Goal: Communication & Community: Ask a question

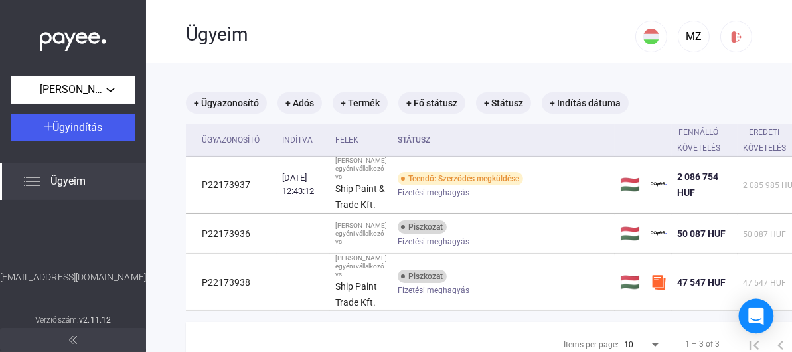
click at [742, 316] on div "Open Intercom Messenger" at bounding box center [756, 316] width 35 height 35
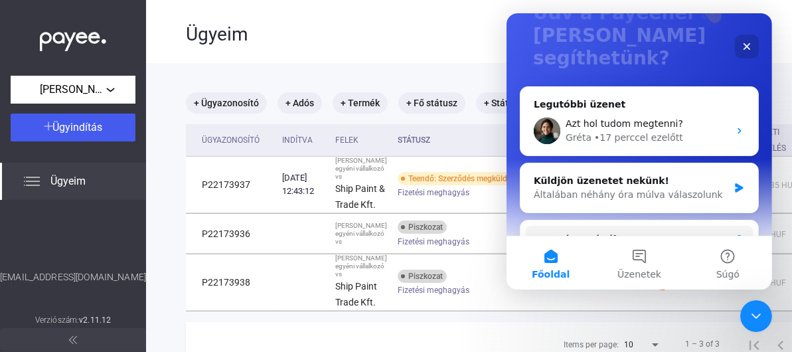
scroll to position [133, 0]
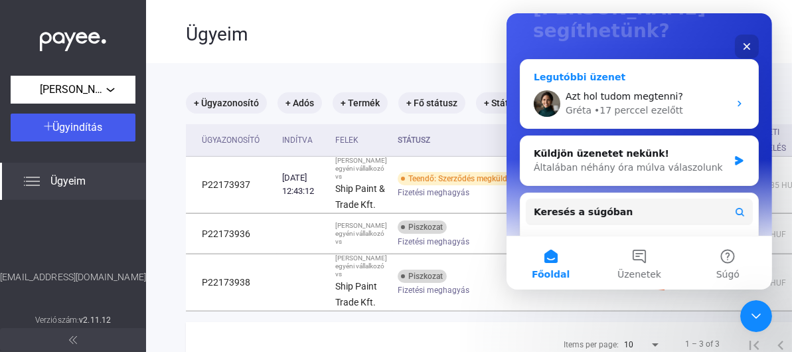
click at [629, 91] on span "Azt hol tudom megtenni?" at bounding box center [624, 96] width 118 height 11
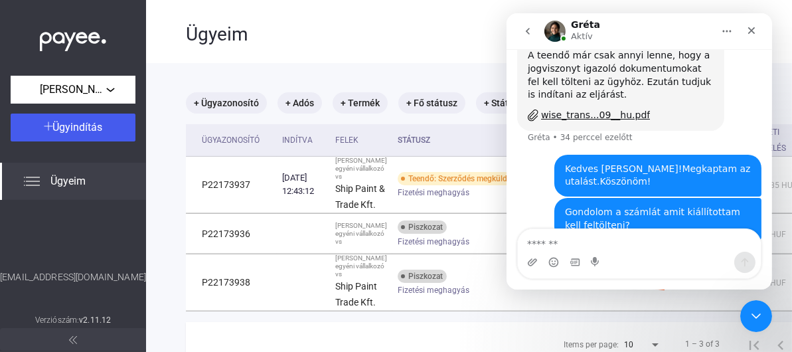
scroll to position [882, 0]
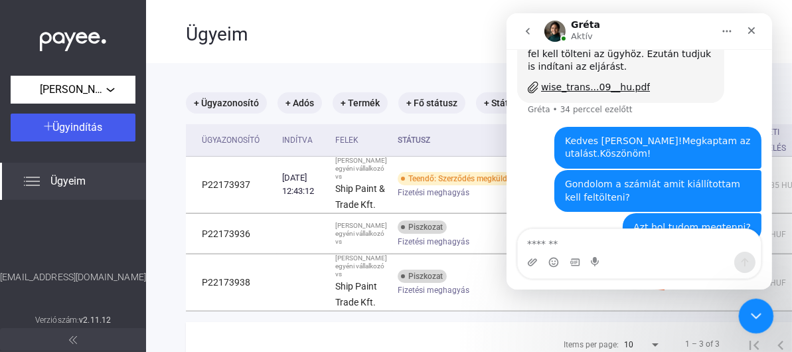
click at [754, 309] on icon "Intercom üzenőfelület bezárása" at bounding box center [754, 314] width 16 height 16
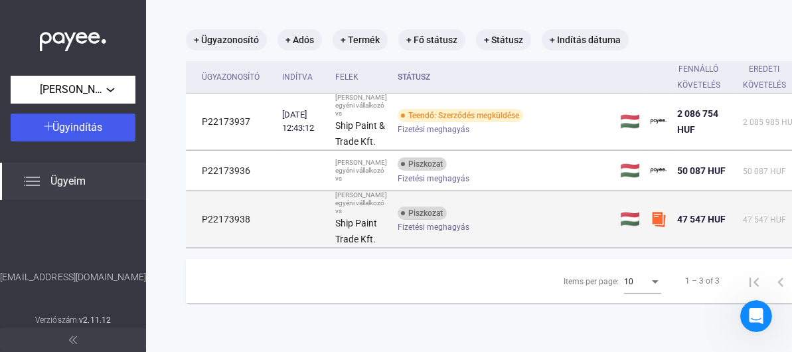
scroll to position [159, 0]
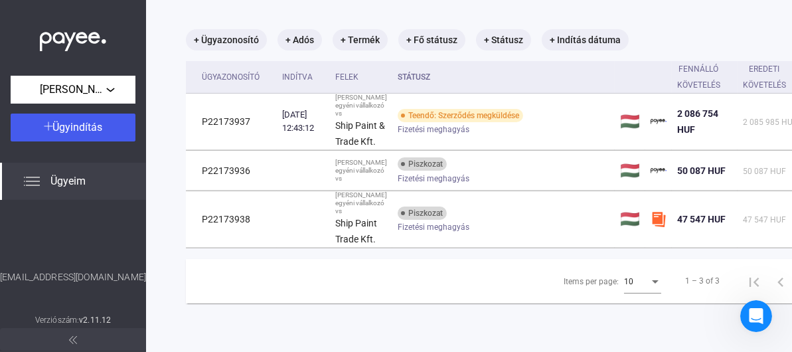
click at [41, 184] on div "Ügyeim" at bounding box center [73, 181] width 146 height 37
click at [36, 182] on img at bounding box center [32, 181] width 16 height 16
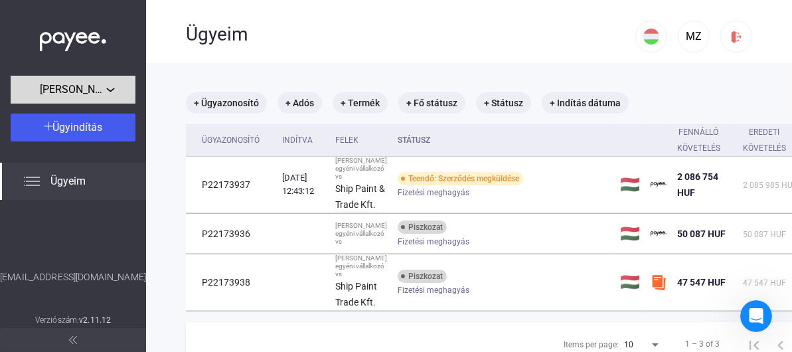
click at [110, 84] on div "[PERSON_NAME] egyéni vállalkozó" at bounding box center [73, 90] width 117 height 17
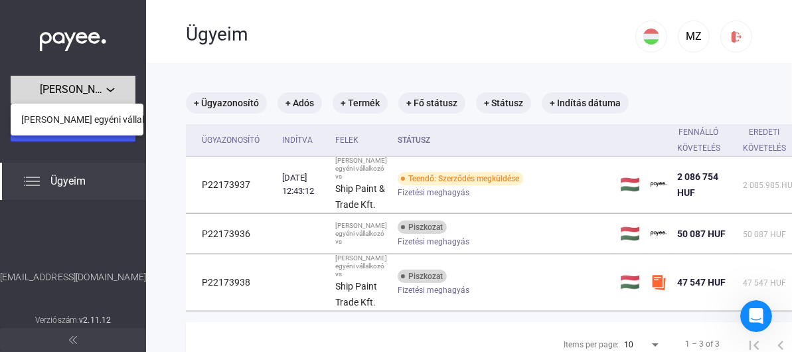
click at [110, 84] on div at bounding box center [396, 176] width 792 height 352
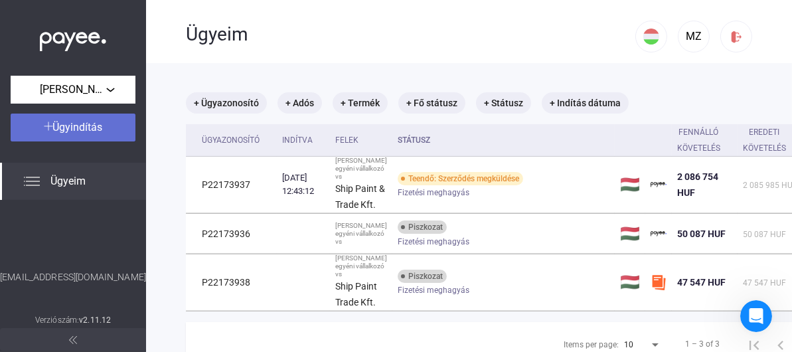
click at [78, 128] on span "Ügyindítás" at bounding box center [78, 127] width 50 height 13
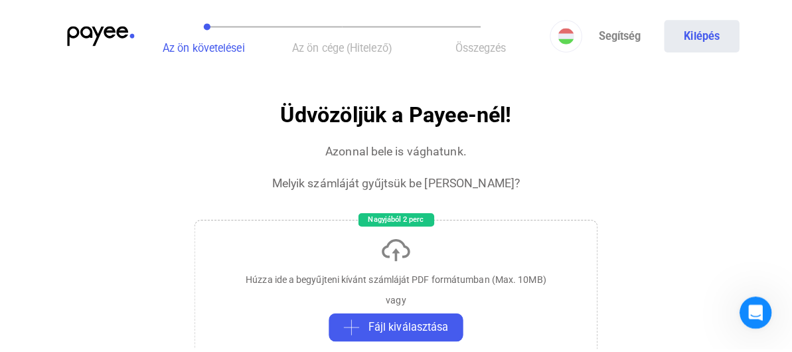
scroll to position [892, 0]
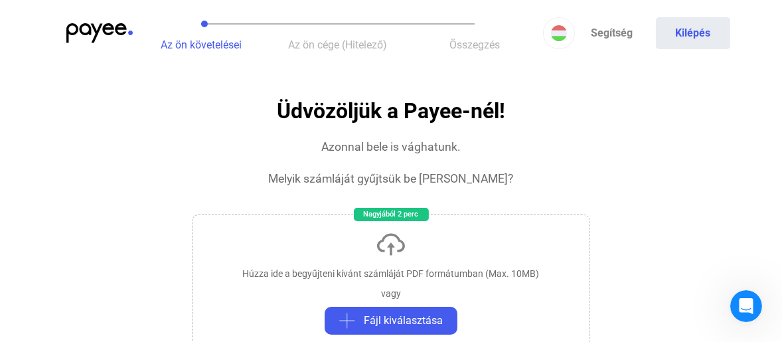
scroll to position [892, 0]
click at [328, 48] on span "Az ön cége (Hitelező)" at bounding box center [338, 45] width 99 height 13
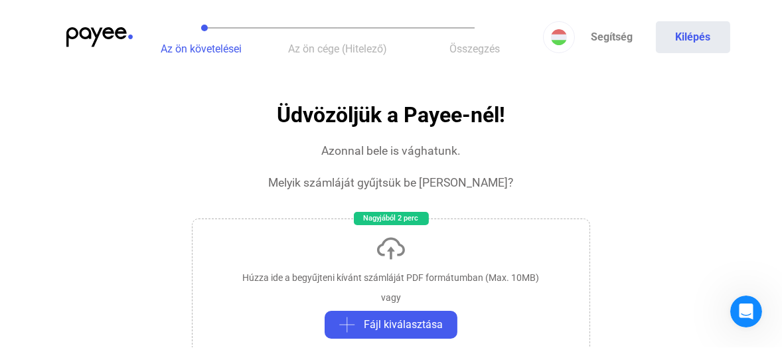
scroll to position [0, 0]
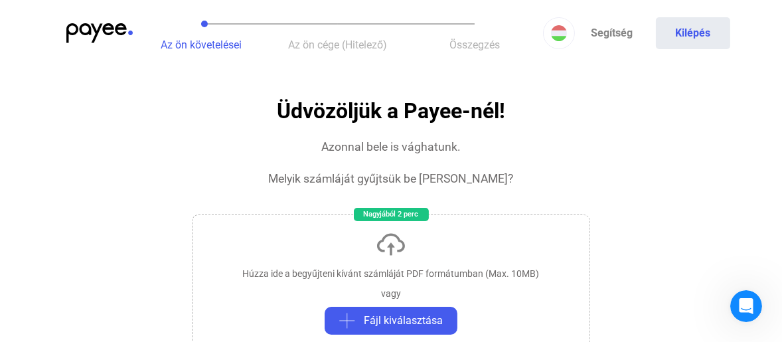
click at [188, 41] on span "Az ön követelései" at bounding box center [201, 45] width 81 height 13
click at [110, 25] on img at bounding box center [99, 33] width 66 height 20
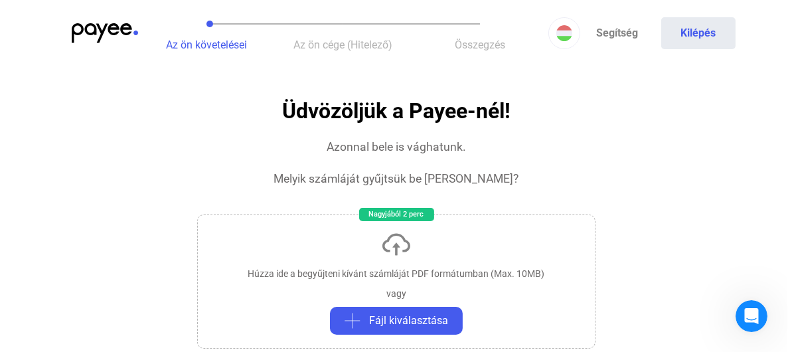
scroll to position [882, 0]
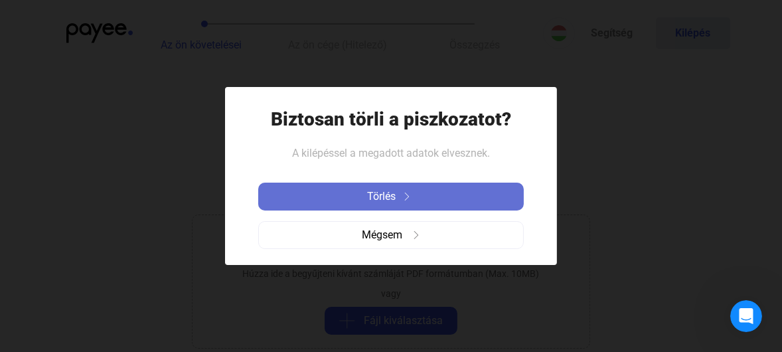
click at [413, 201] on div "Törlés" at bounding box center [391, 197] width 258 height 16
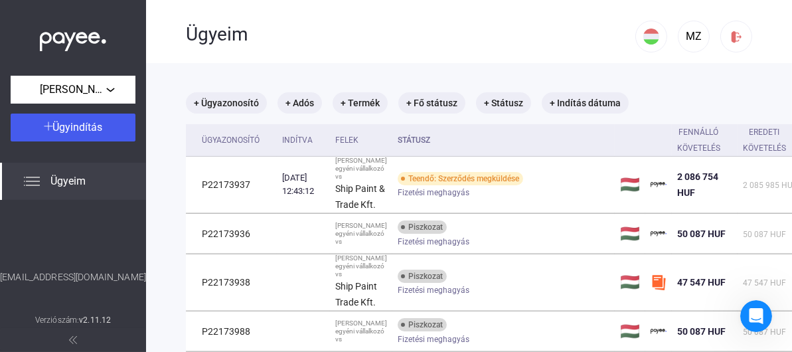
click at [74, 337] on img at bounding box center [73, 340] width 8 height 8
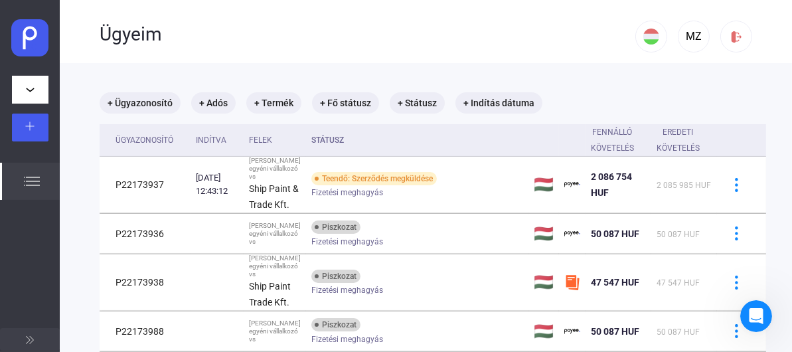
click at [74, 337] on main "+ Ügyazonosító + Adós + Termék + Fő státusz + Státusz + Indítás dátuma Ügyazono…" at bounding box center [433, 255] width 746 height 384
click at [47, 340] on button at bounding box center [30, 339] width 60 height 23
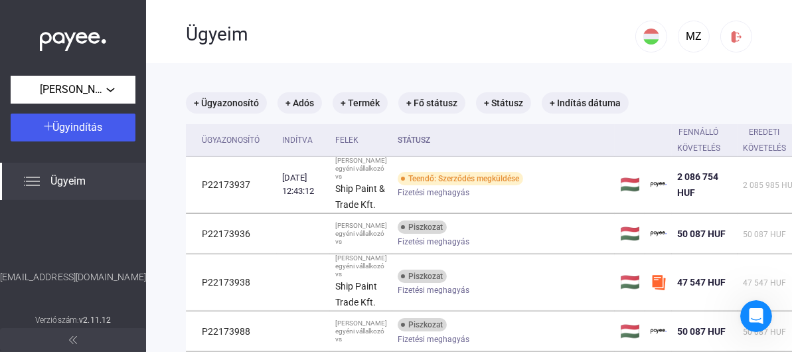
click at [101, 39] on img at bounding box center [73, 38] width 66 height 27
click at [755, 309] on icon "Intercom üzenőfelület megnyitása" at bounding box center [754, 314] width 9 height 11
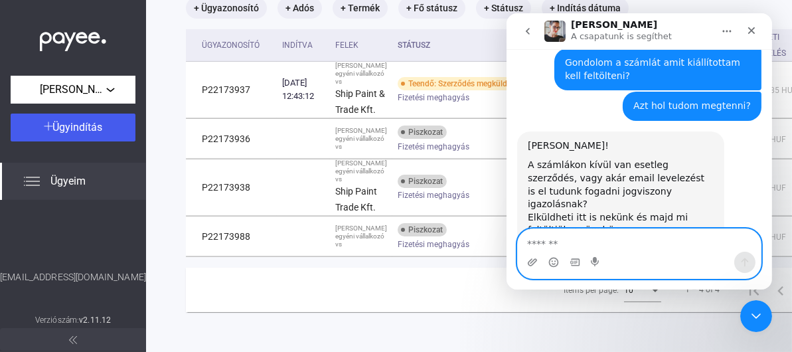
scroll to position [993, 0]
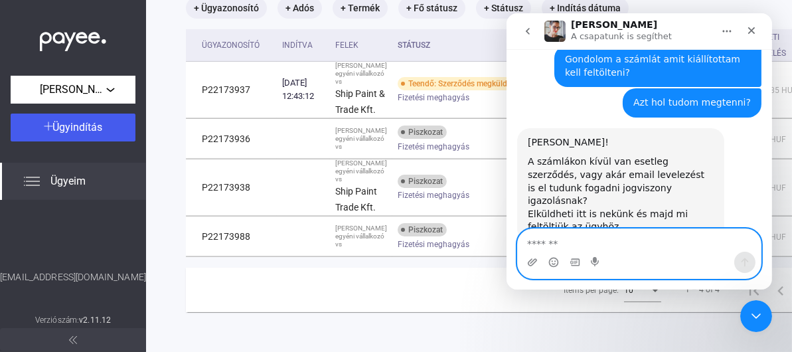
click at [580, 242] on textarea "Üzenet…" at bounding box center [638, 240] width 243 height 23
click at [610, 248] on textarea "Üzenet…" at bounding box center [638, 240] width 243 height 23
type textarea "**********"
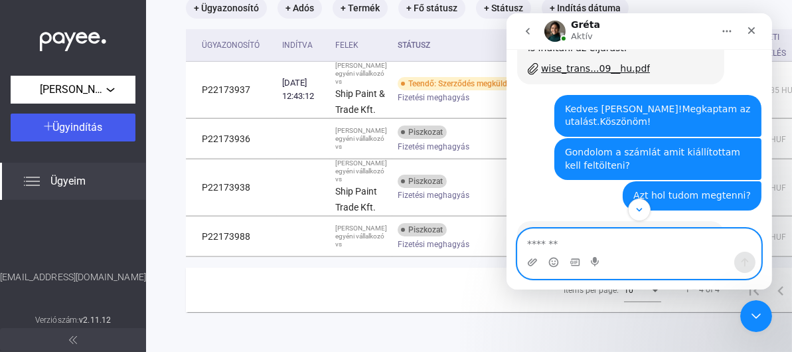
scroll to position [1033, 0]
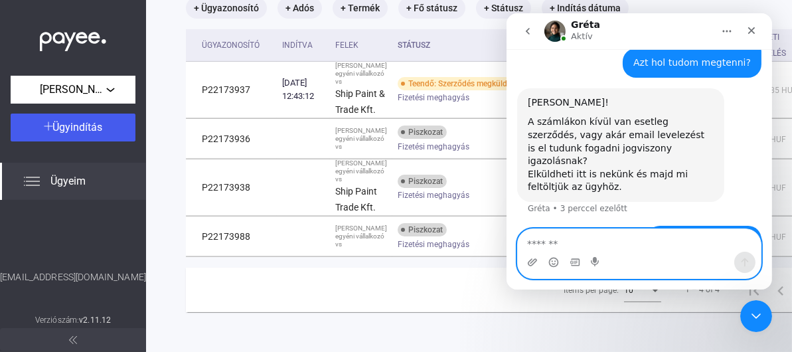
click at [569, 242] on textarea "Üzenet…" at bounding box center [639, 240] width 244 height 23
type textarea "**********"
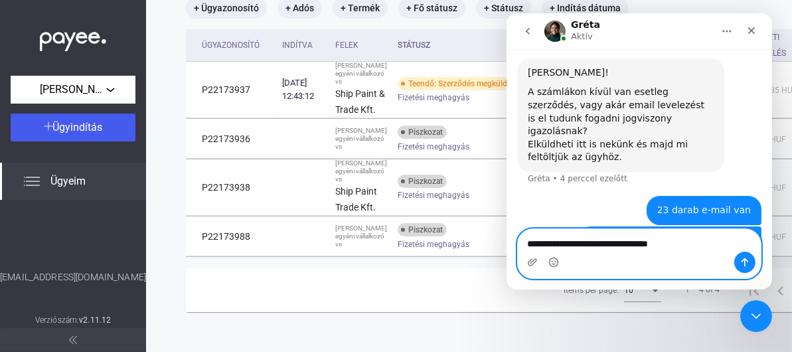
type textarea "**********"
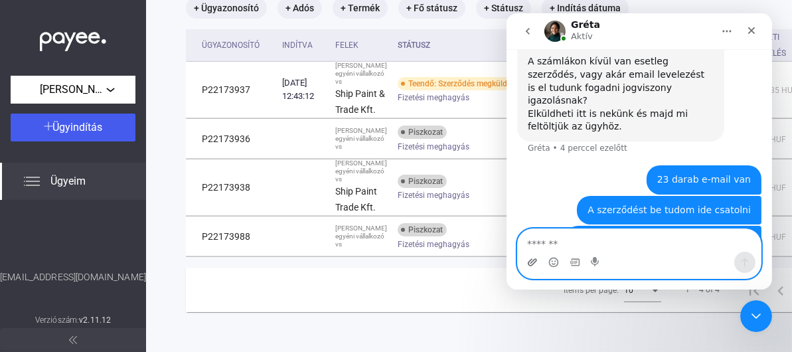
click at [531, 262] on icon "Csatolmány feltöltése" at bounding box center [531, 261] width 9 height 7
click at [530, 267] on icon "Csatolmány feltöltése" at bounding box center [532, 262] width 11 height 11
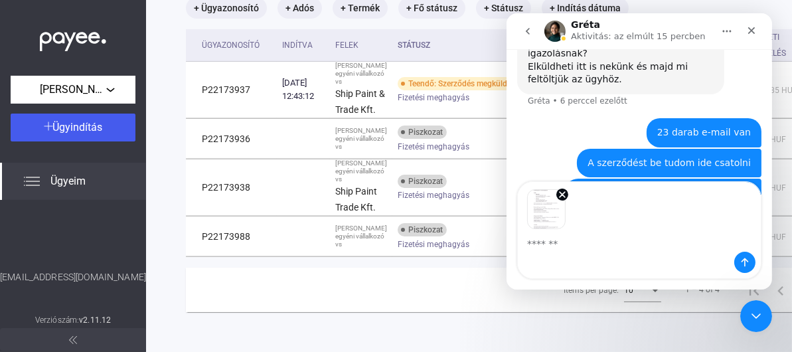
scroll to position [1141, 0]
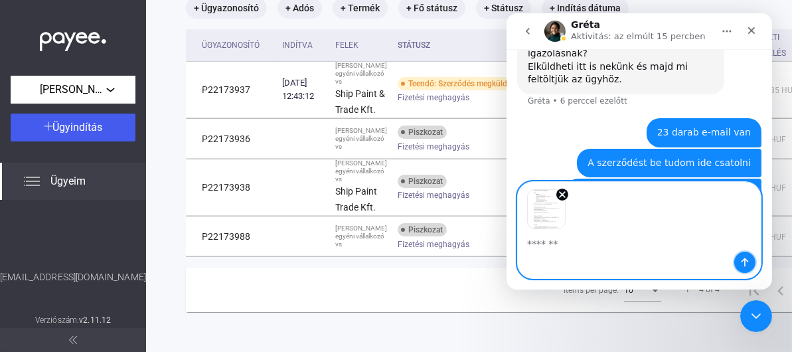
click at [745, 263] on icon "Üzenet küldése…" at bounding box center [744, 262] width 11 height 11
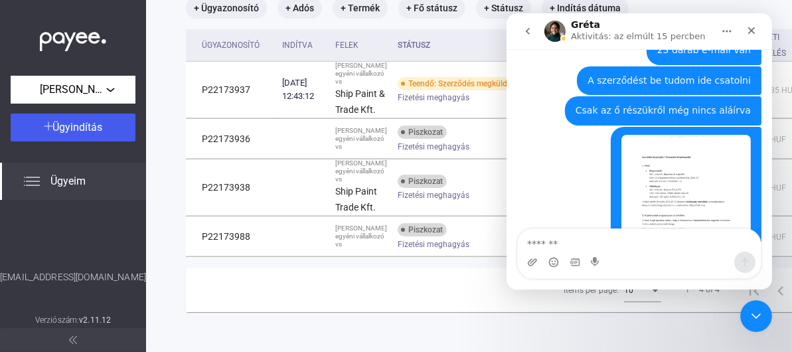
scroll to position [1223, 0]
click at [669, 135] on img "user szerint…" at bounding box center [685, 224] width 129 height 178
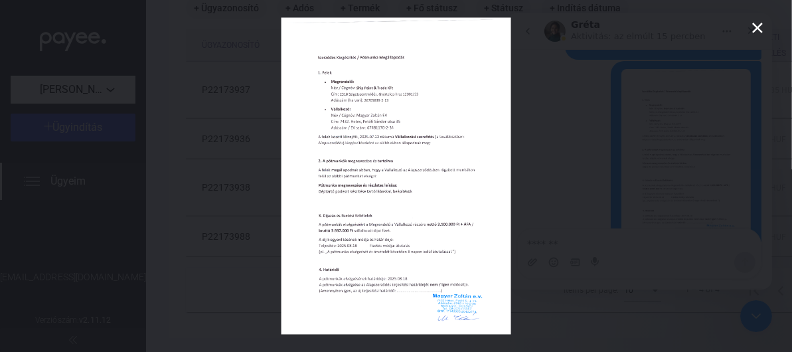
scroll to position [0, 0]
click at [761, 23] on icon "Bezárás" at bounding box center [757, 28] width 11 height 11
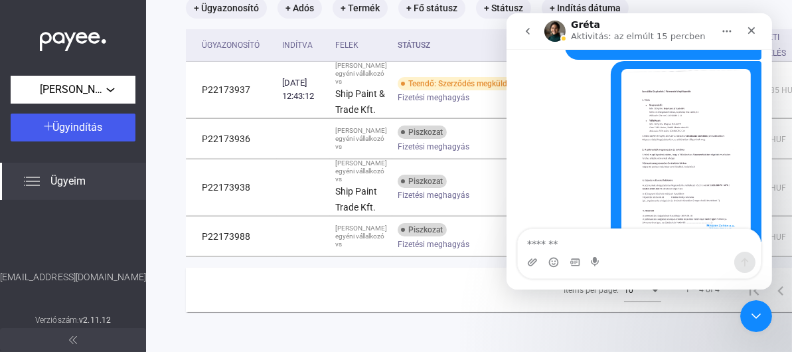
scroll to position [1269, 0]
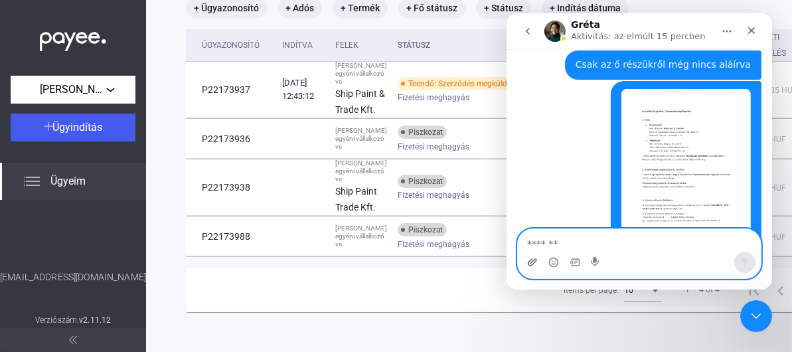
click at [533, 262] on icon "Csatolmány feltöltése" at bounding box center [532, 262] width 11 height 11
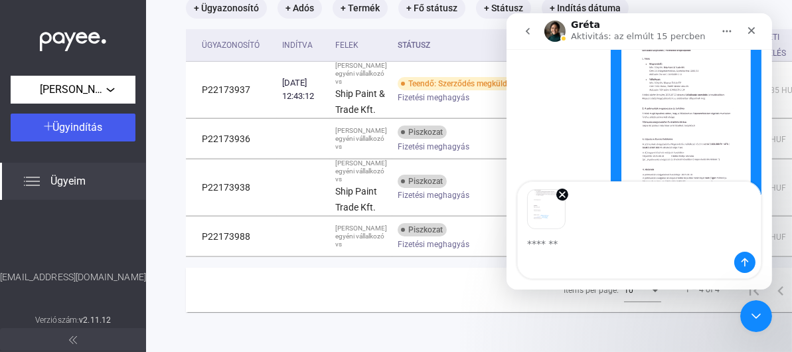
scroll to position [1336, 0]
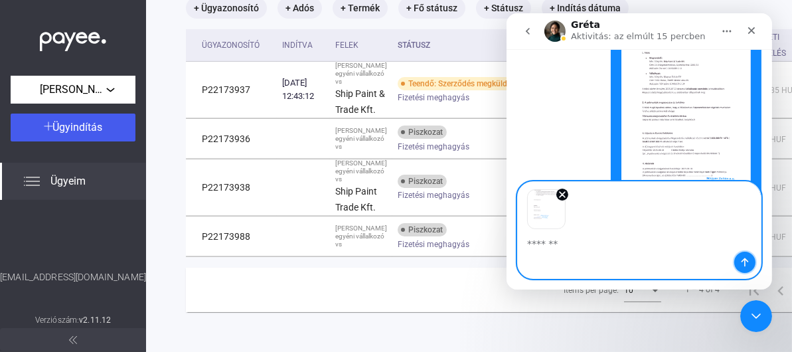
click at [742, 265] on icon "Üzenet küldése…" at bounding box center [744, 262] width 11 height 11
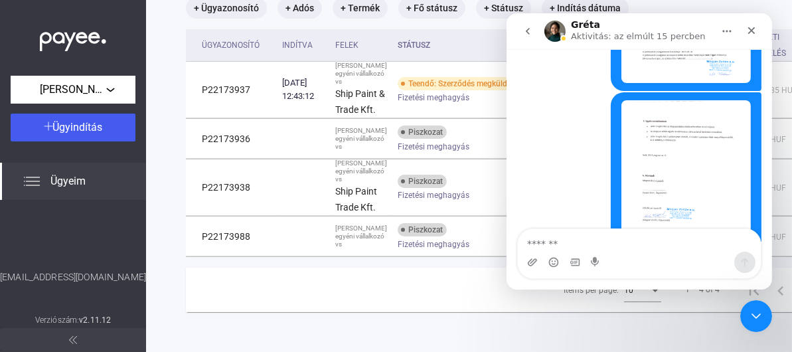
scroll to position [1418, 0]
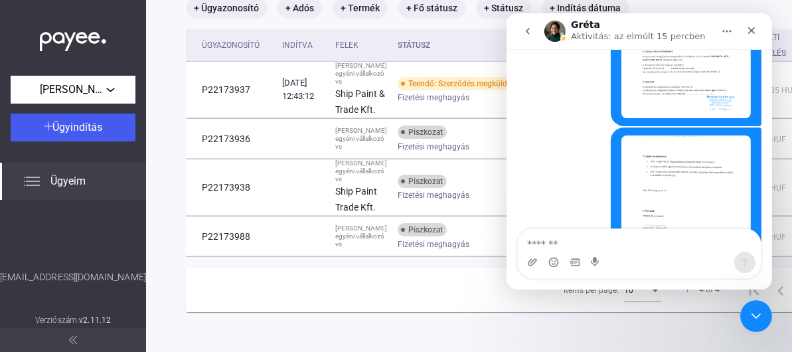
click at [664, 139] on img "user szerint…" at bounding box center [685, 224] width 129 height 178
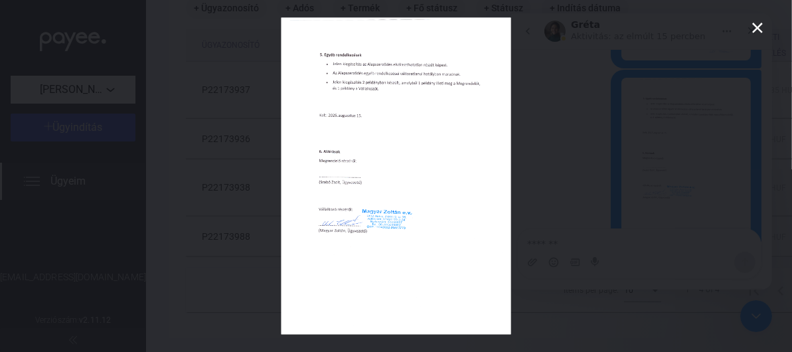
scroll to position [1484, 0]
click at [756, 25] on icon "Bezárás" at bounding box center [758, 28] width 16 height 16
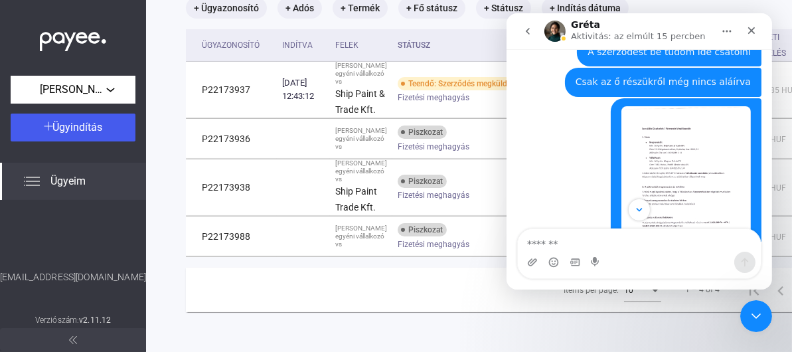
scroll to position [1265, 0]
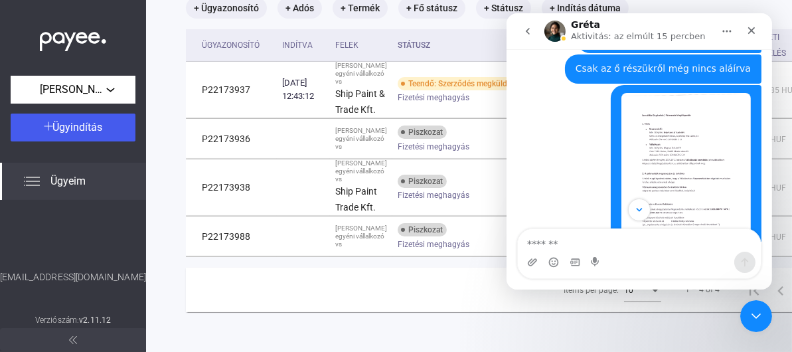
click at [651, 93] on img "Magyar szerint…" at bounding box center [685, 182] width 129 height 178
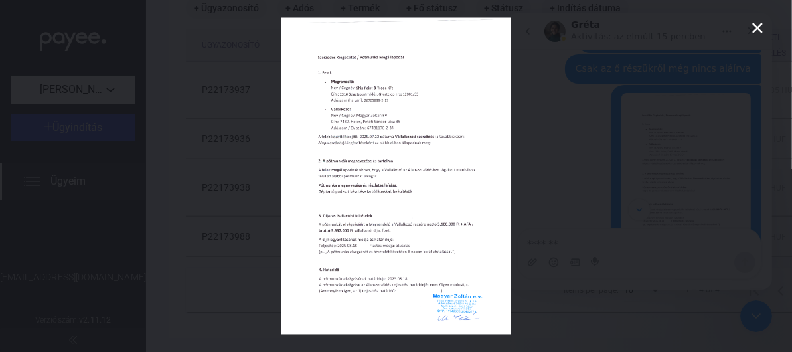
click at [758, 25] on icon "Bezárás" at bounding box center [758, 28] width 16 height 16
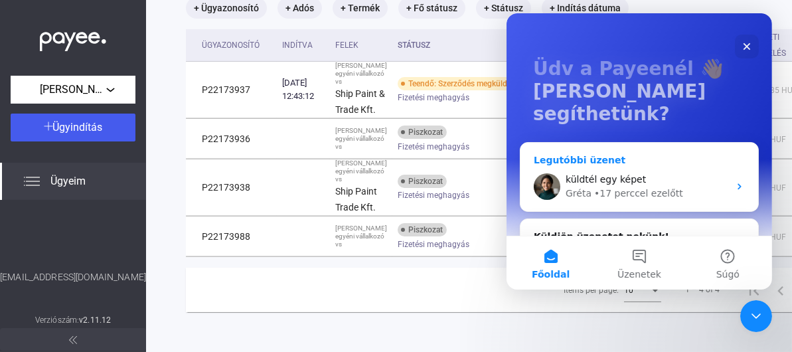
scroll to position [66, 0]
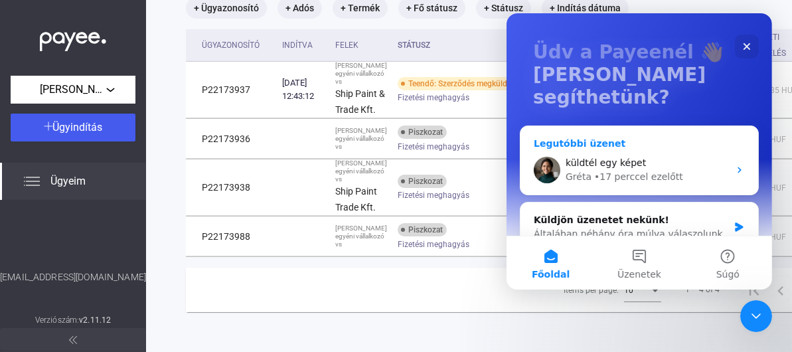
click at [632, 157] on span "küldtél egy képet" at bounding box center [605, 162] width 80 height 11
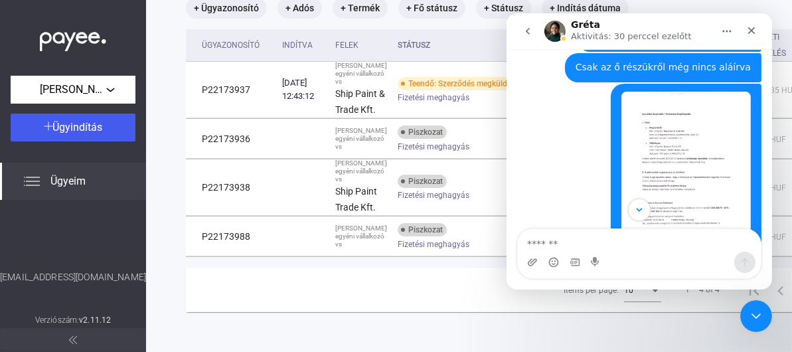
scroll to position [1484, 0]
